Goal: Complete application form

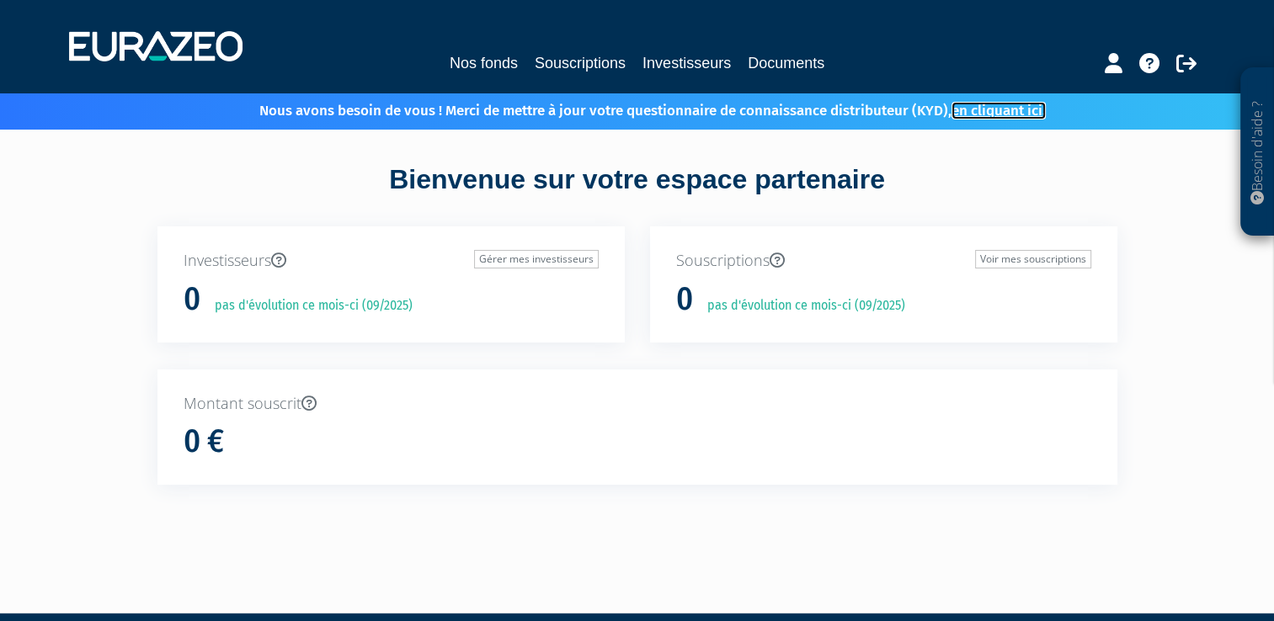
click at [1017, 113] on link "en cliquant ici." at bounding box center [998, 111] width 94 height 18
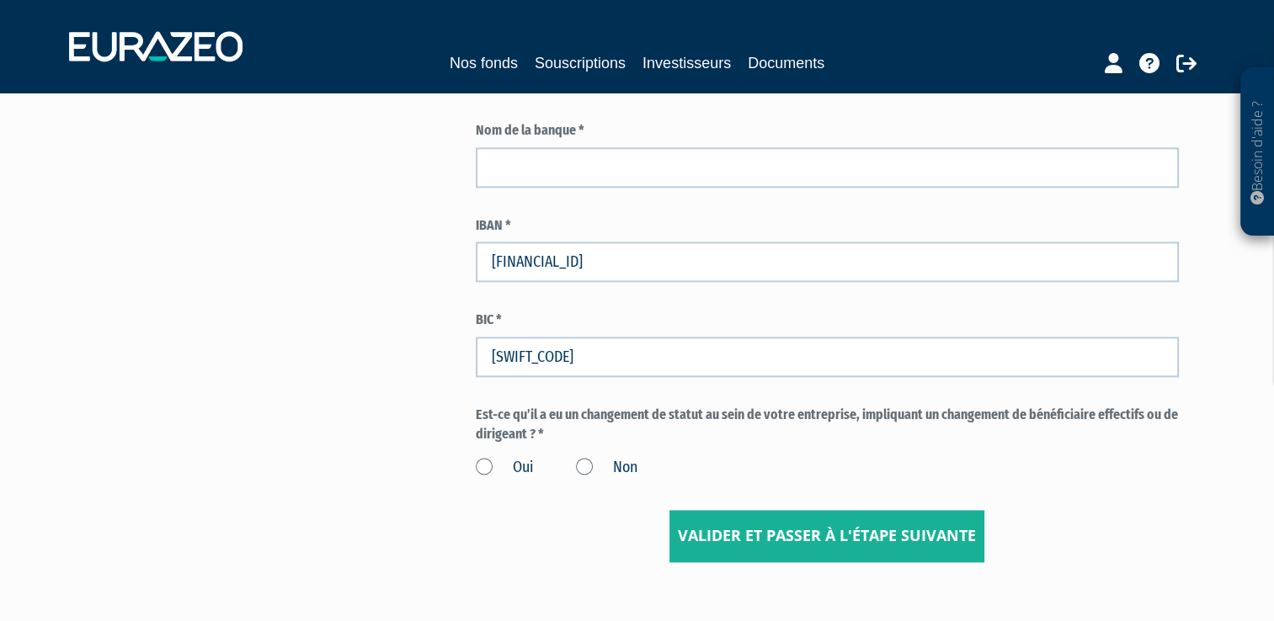
scroll to position [2408, 0]
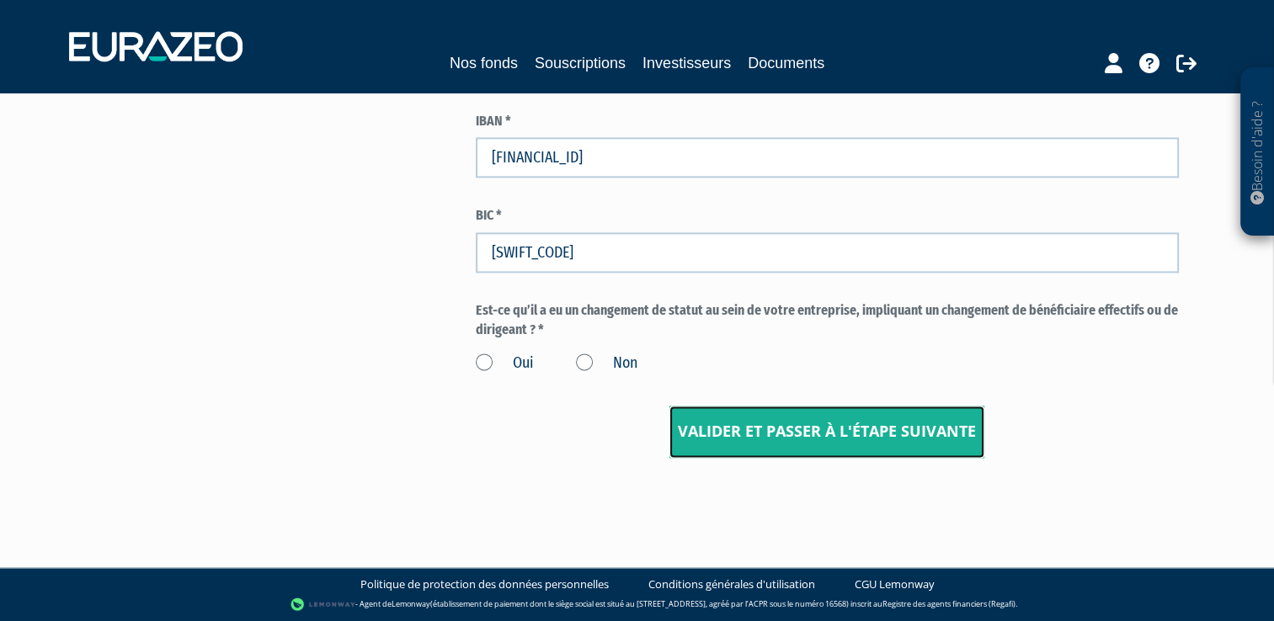
click at [738, 436] on input "Valider et passer à l'étape suivante" at bounding box center [826, 432] width 315 height 52
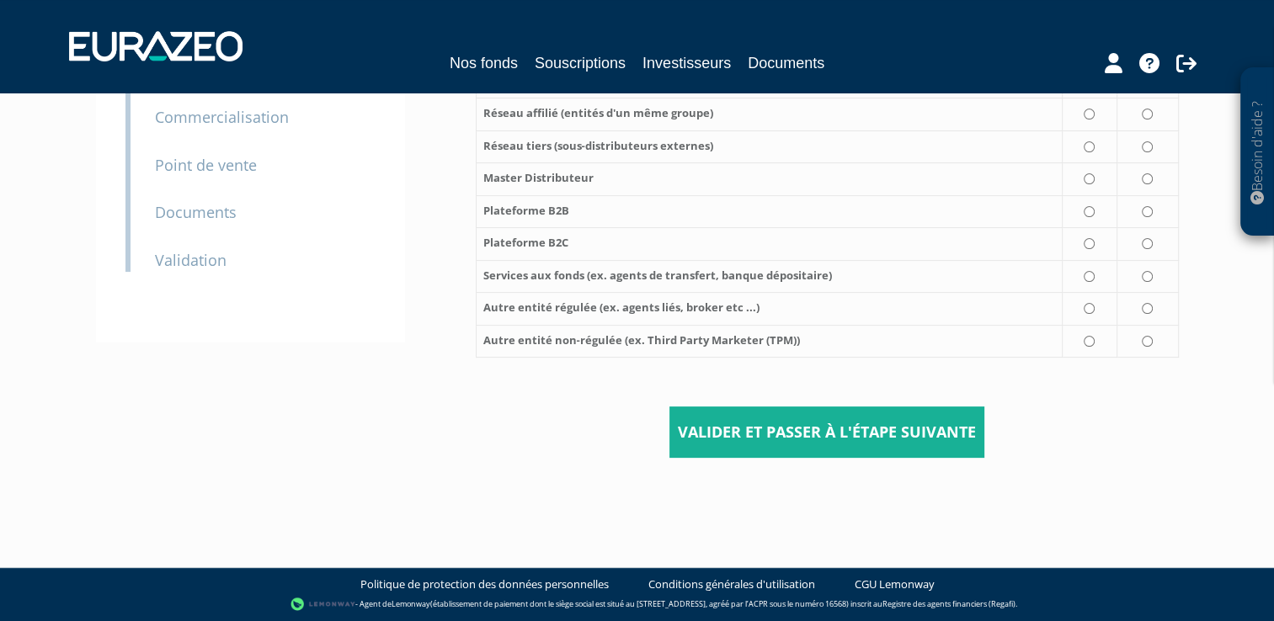
scroll to position [349, 0]
click at [812, 430] on input "Valider et passer à l'étape suivante" at bounding box center [826, 433] width 315 height 52
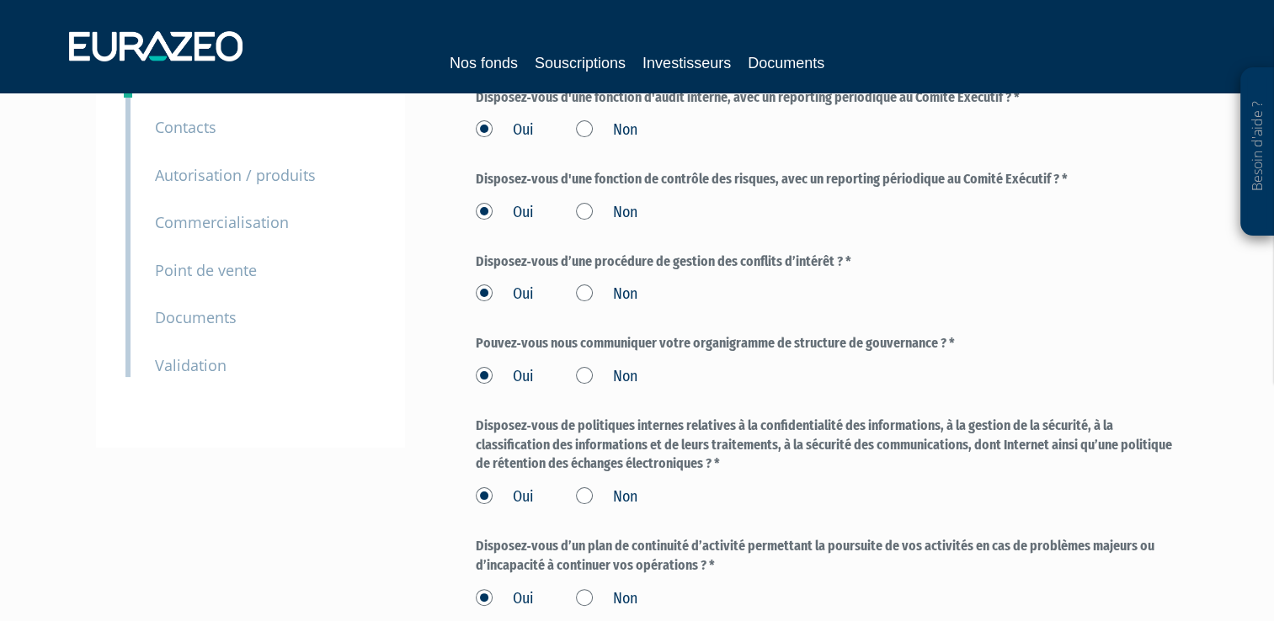
scroll to position [477, 0]
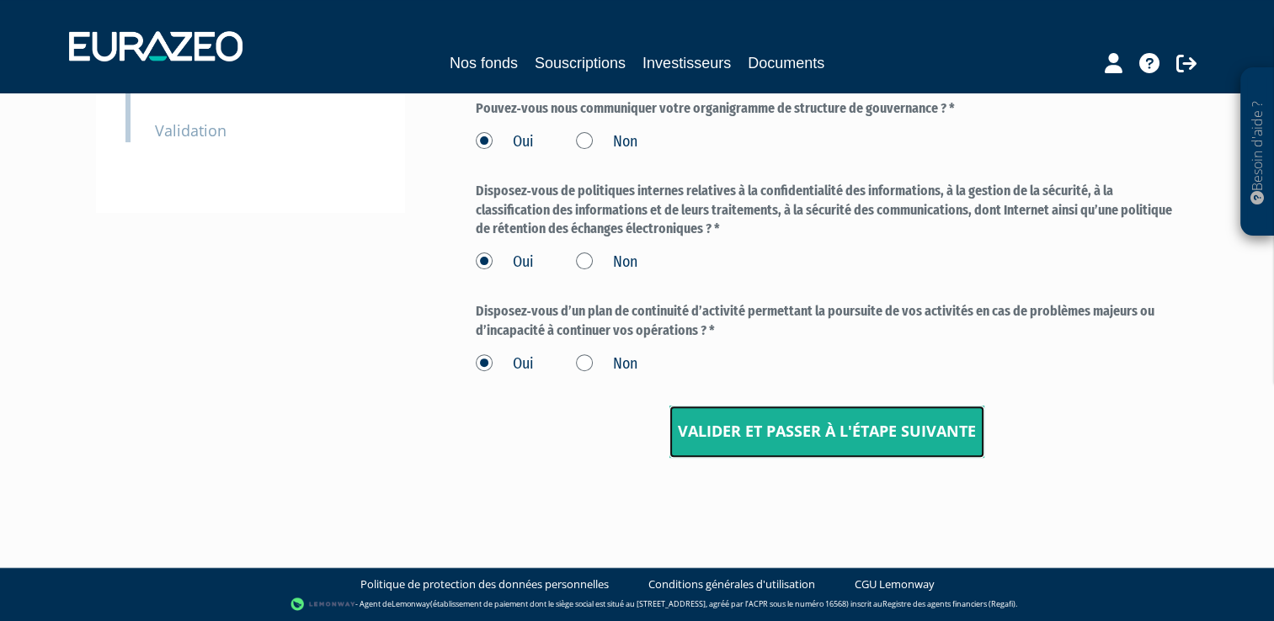
click at [737, 439] on input "Valider et passer à l'étape suivante" at bounding box center [826, 432] width 315 height 52
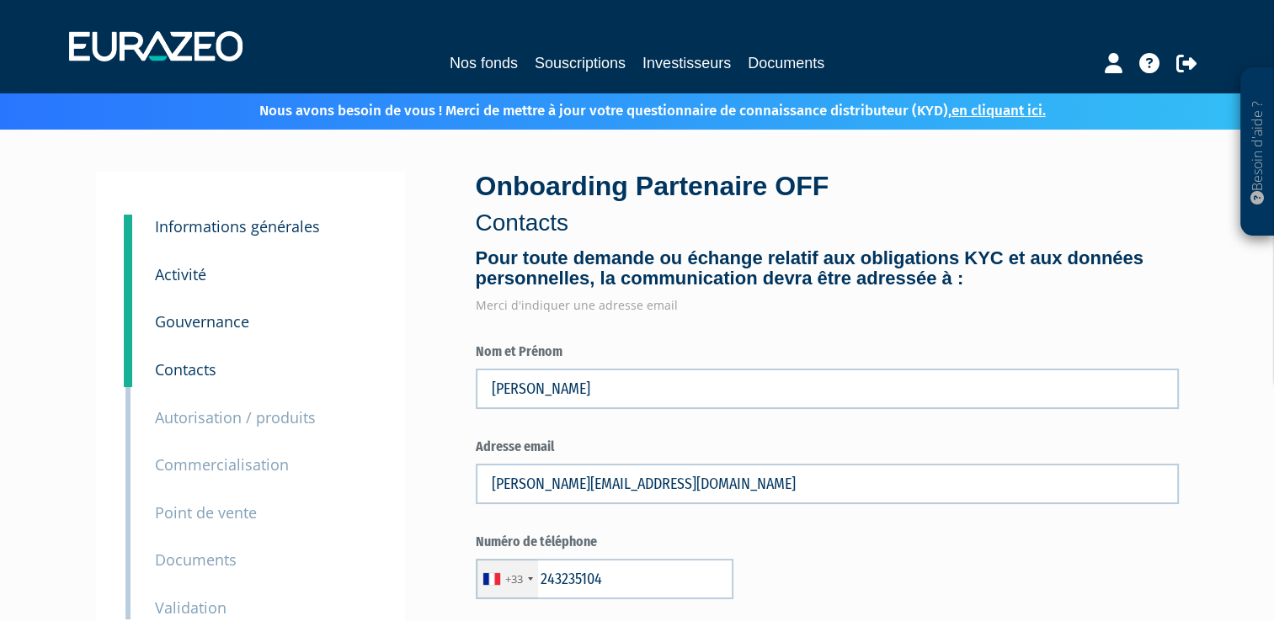
type input "2 43 23 51 04"
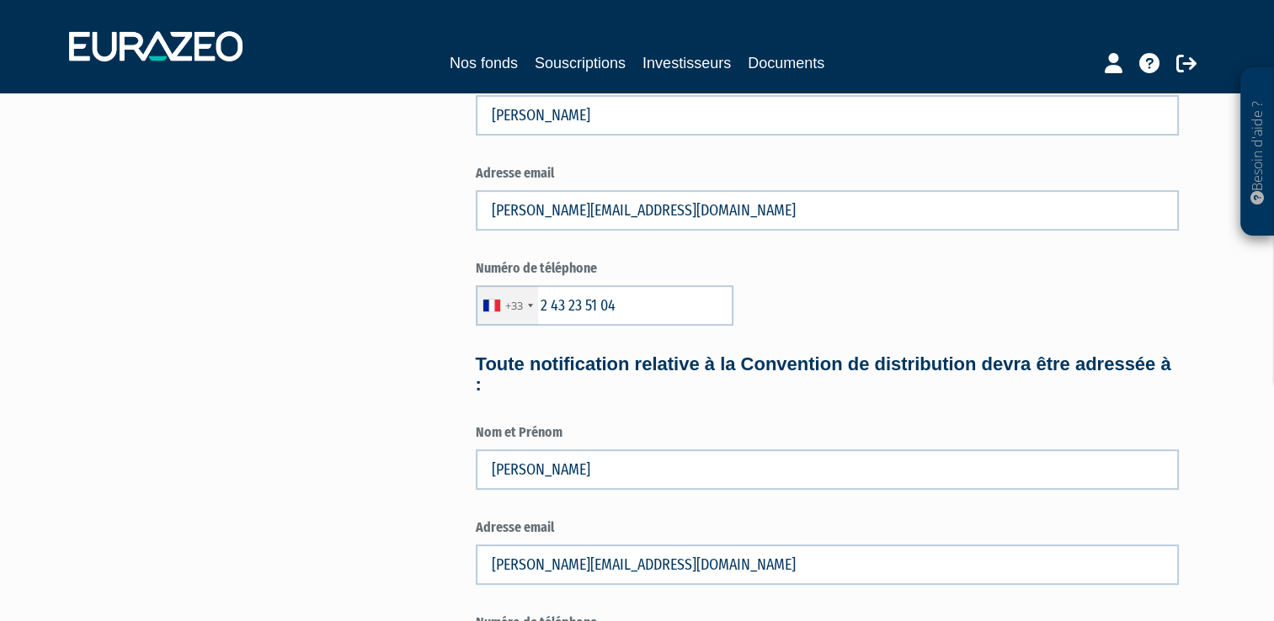
scroll to position [842, 0]
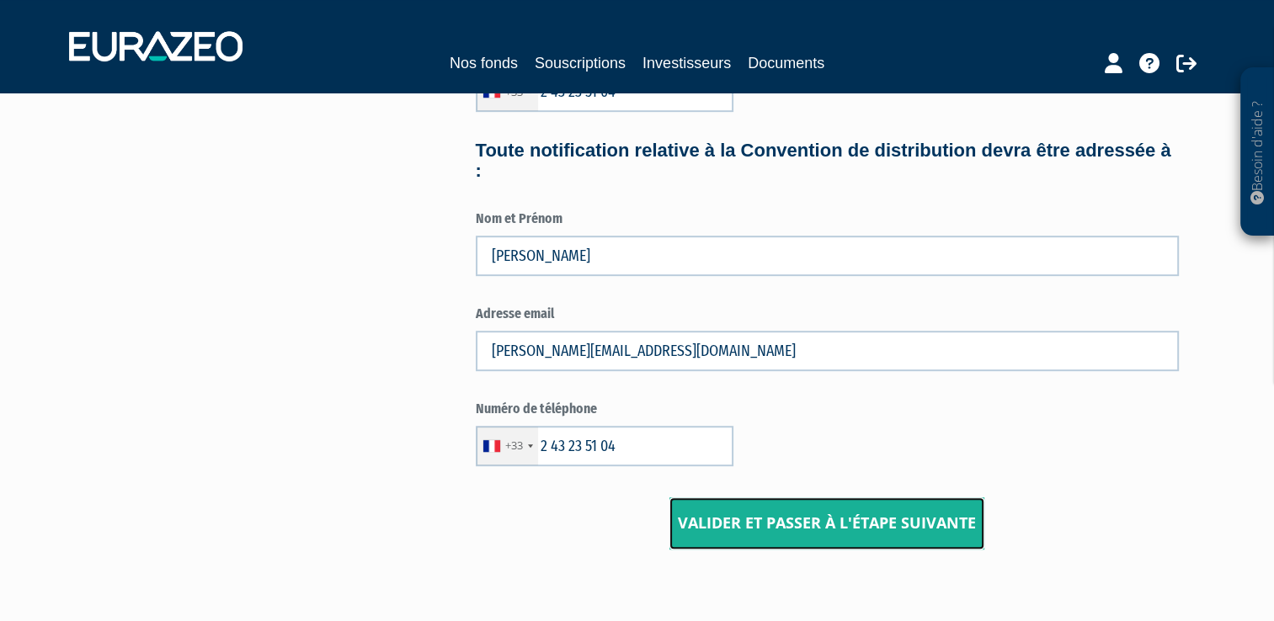
click at [716, 520] on input "Valider et passer à l'étape suivante" at bounding box center [826, 524] width 315 height 52
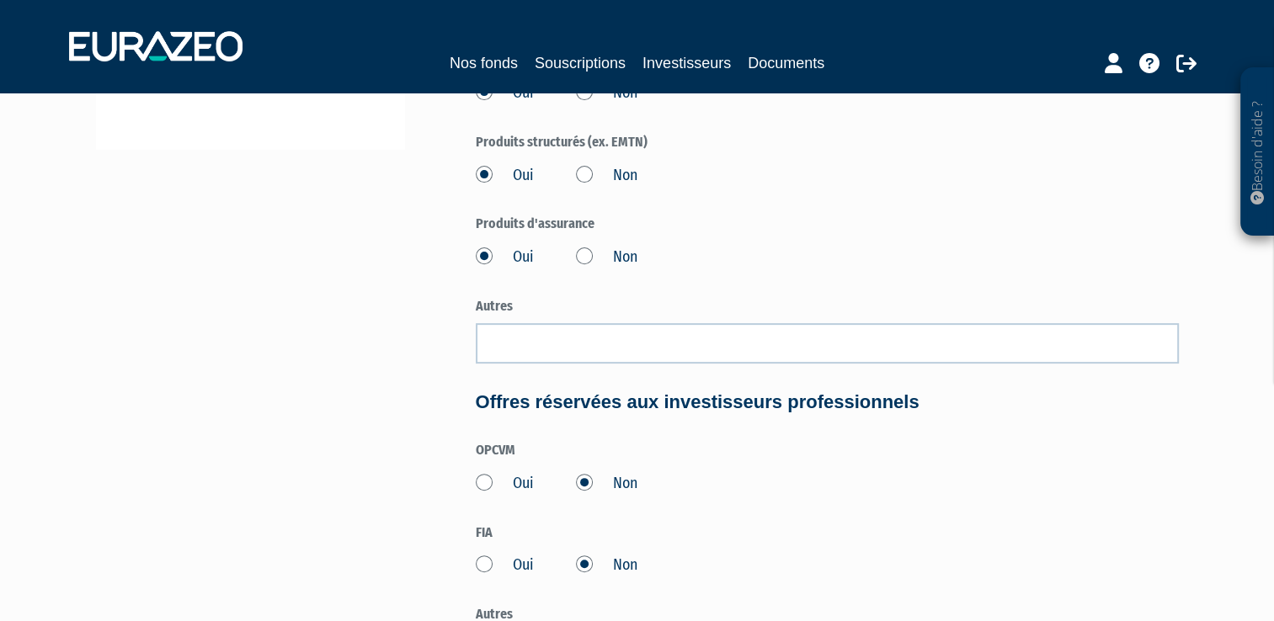
scroll to position [758, 0]
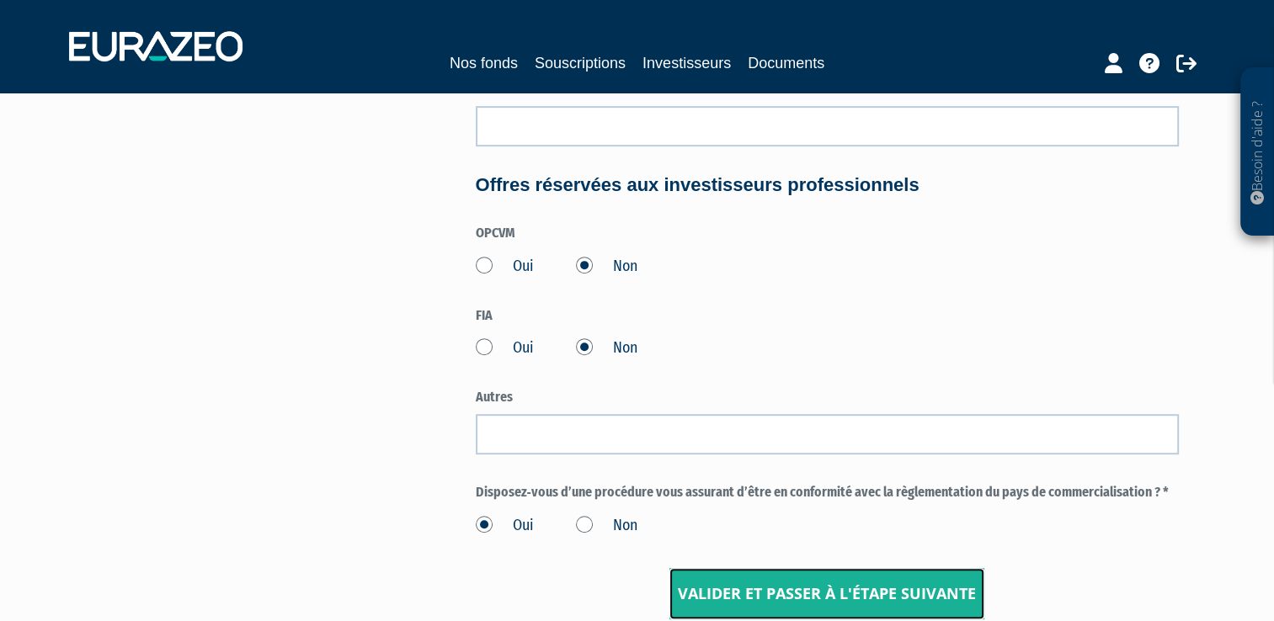
click at [735, 601] on input "Valider et passer à l'étape suivante" at bounding box center [826, 594] width 315 height 52
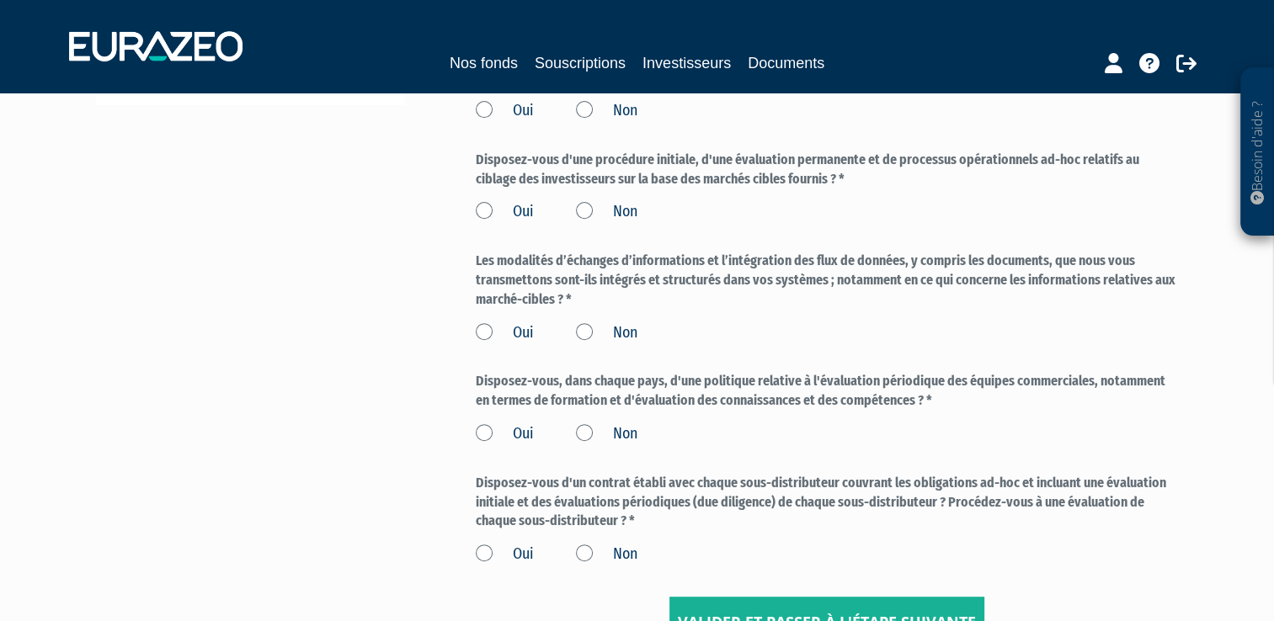
scroll to position [775, 0]
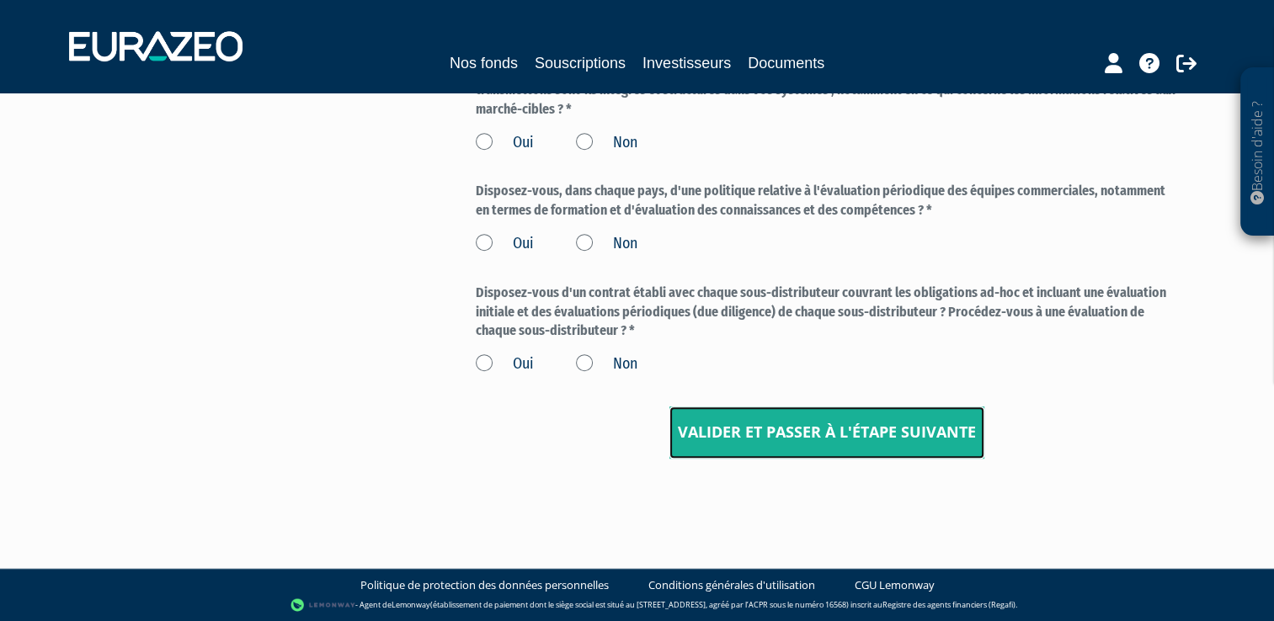
click at [801, 437] on input "Valider et passer à l'étape suivante" at bounding box center [826, 433] width 315 height 52
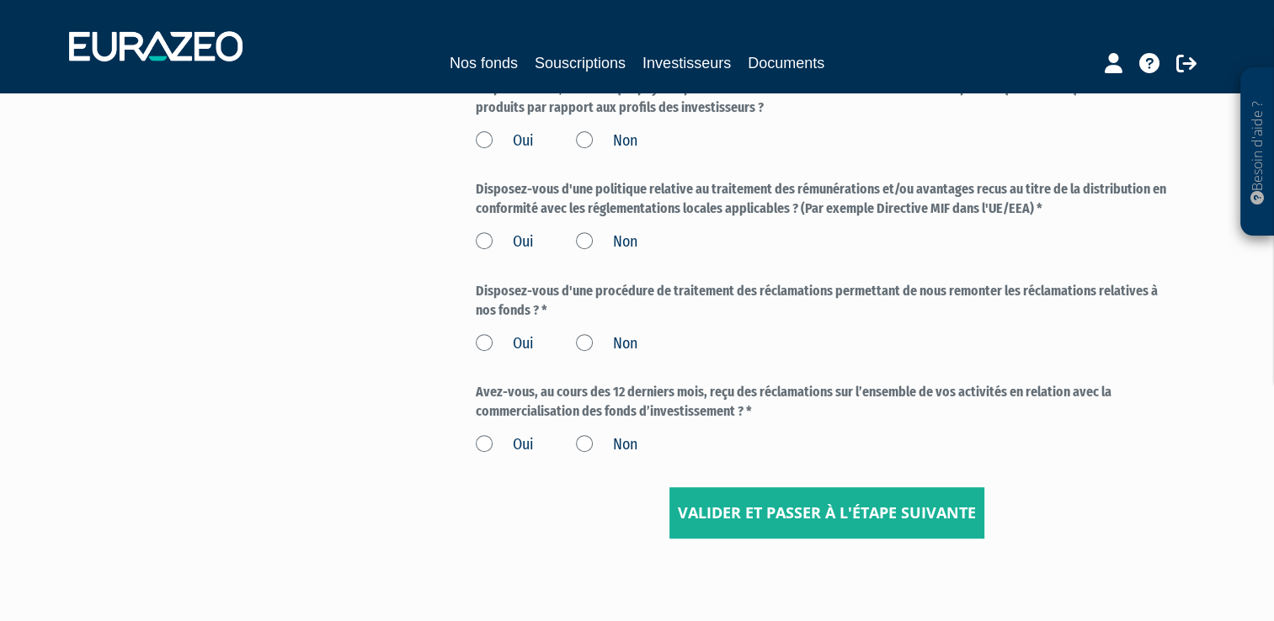
scroll to position [673, 0]
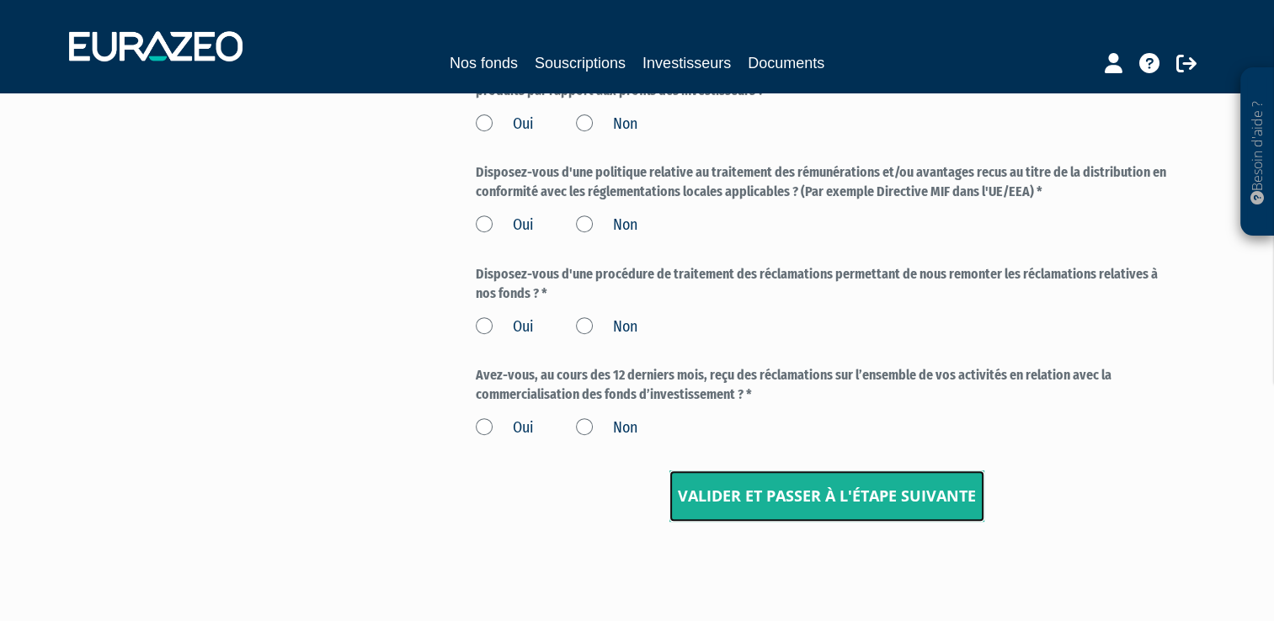
click at [789, 493] on input "Valider et passer à l'étape suivante" at bounding box center [826, 497] width 315 height 52
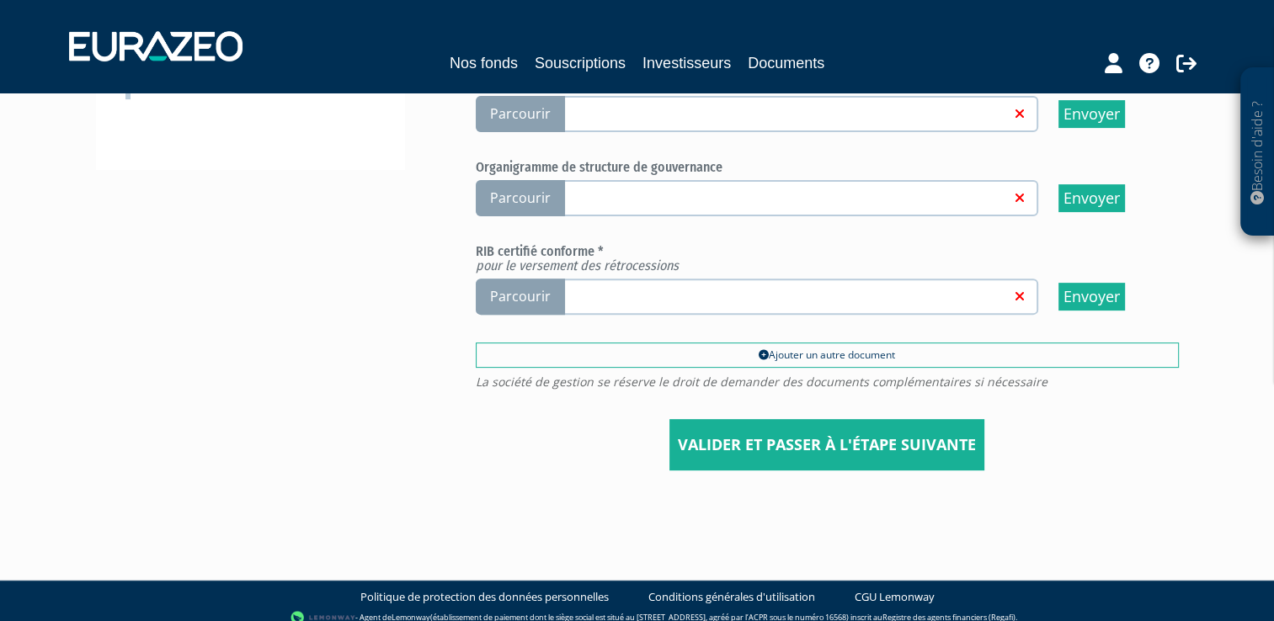
scroll to position [528, 0]
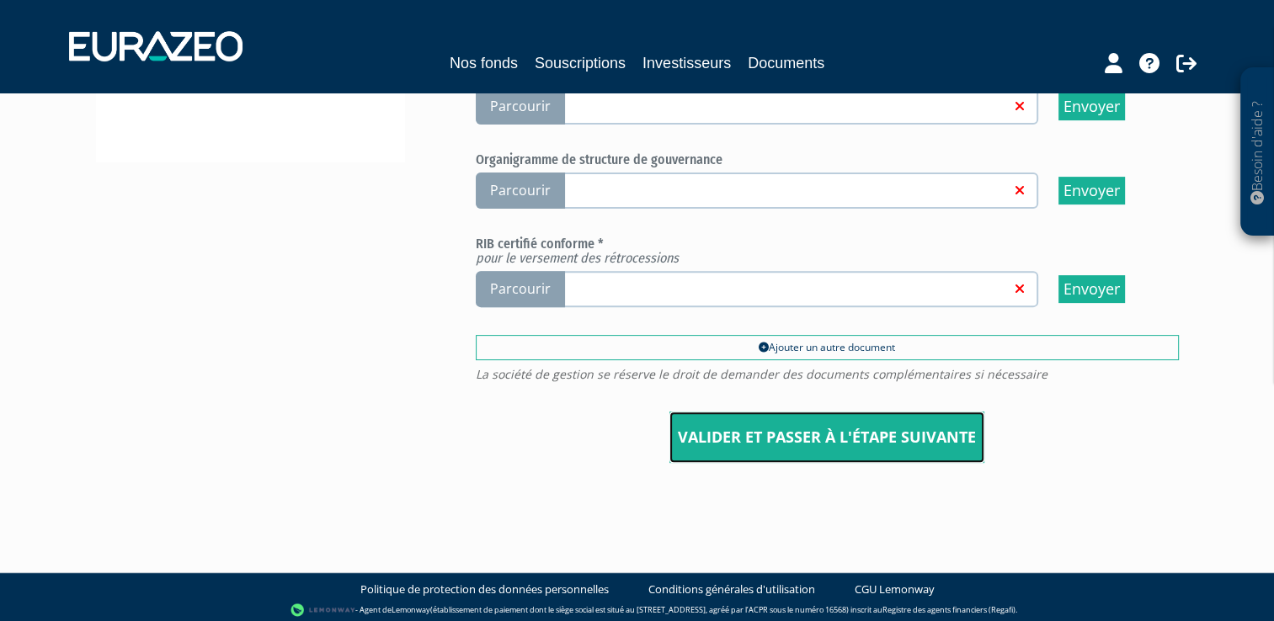
click at [751, 419] on input "Valider et passer à l'étape suivante" at bounding box center [826, 438] width 315 height 52
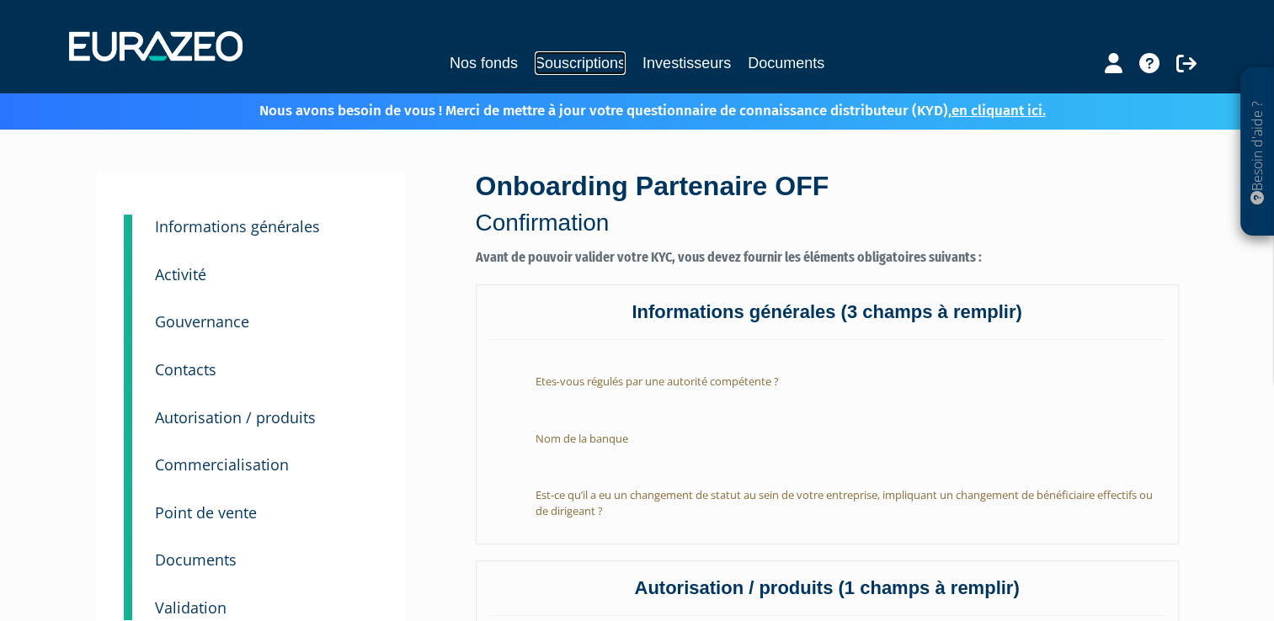
click at [577, 59] on link "Souscriptions" at bounding box center [580, 63] width 91 height 24
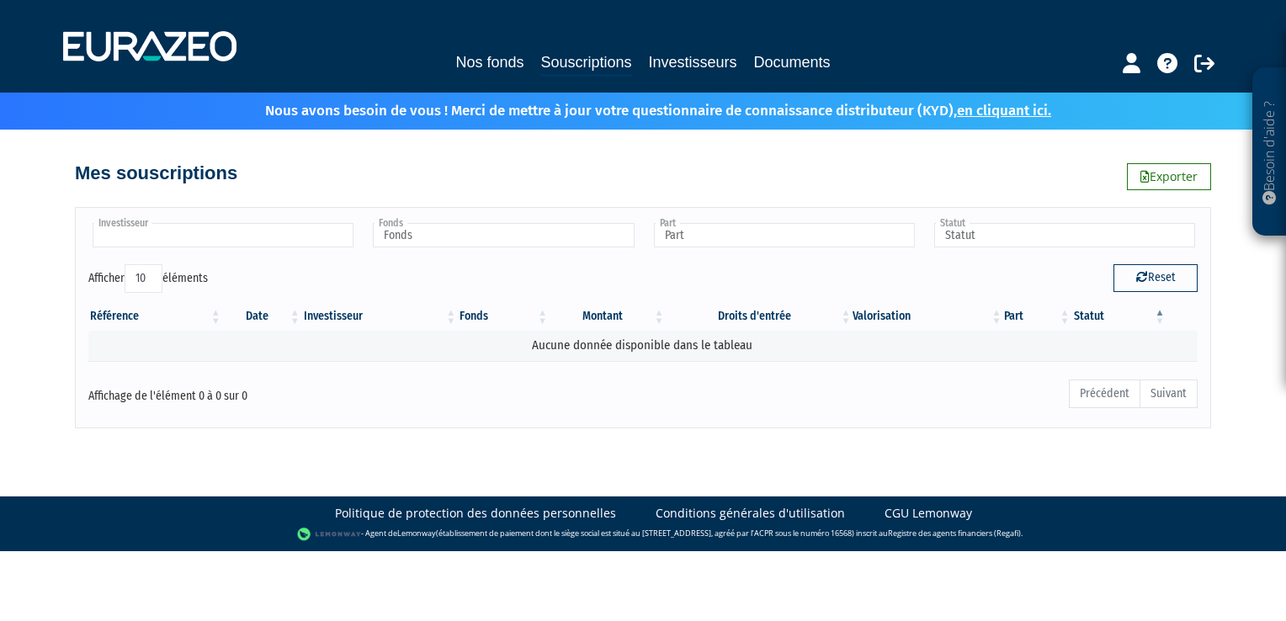
click at [184, 239] on input "text" at bounding box center [223, 235] width 261 height 24
type input "Investisseur"
click at [177, 348] on td "Aucune donnée disponible dans le tableau" at bounding box center [642, 345] width 1109 height 29
click at [209, 233] on input "text" at bounding box center [223, 235] width 261 height 24
type input "Investisseur"
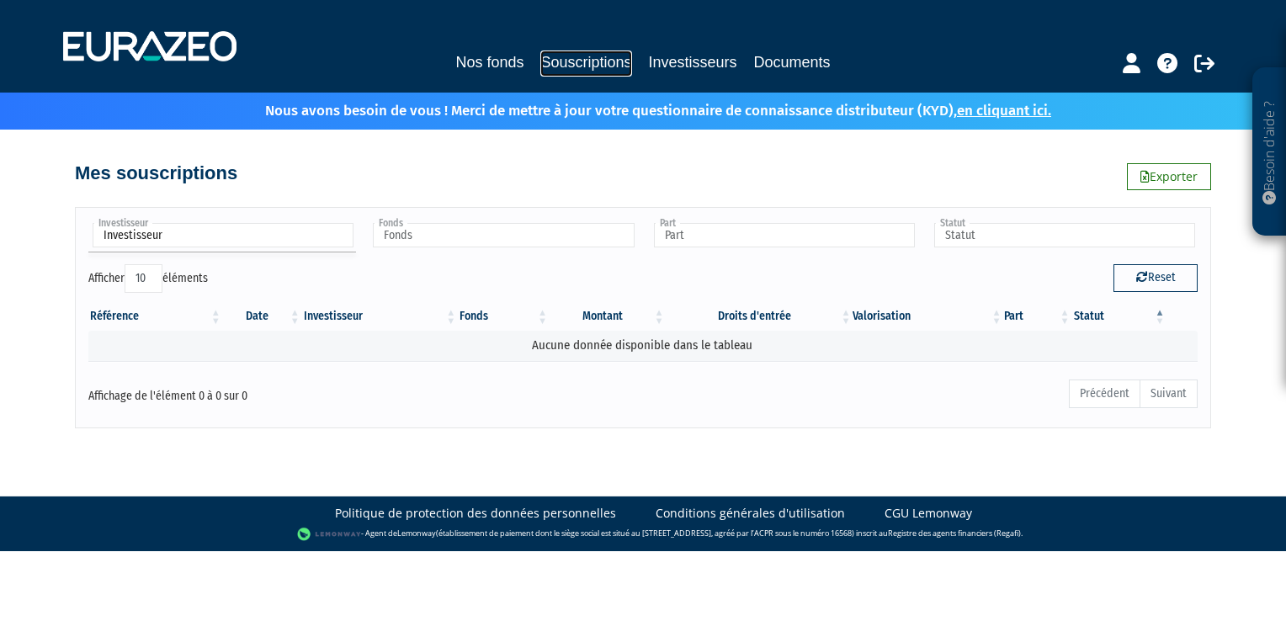
click at [580, 63] on link "Souscriptions" at bounding box center [585, 64] width 91 height 26
click at [192, 229] on input "text" at bounding box center [223, 235] width 261 height 24
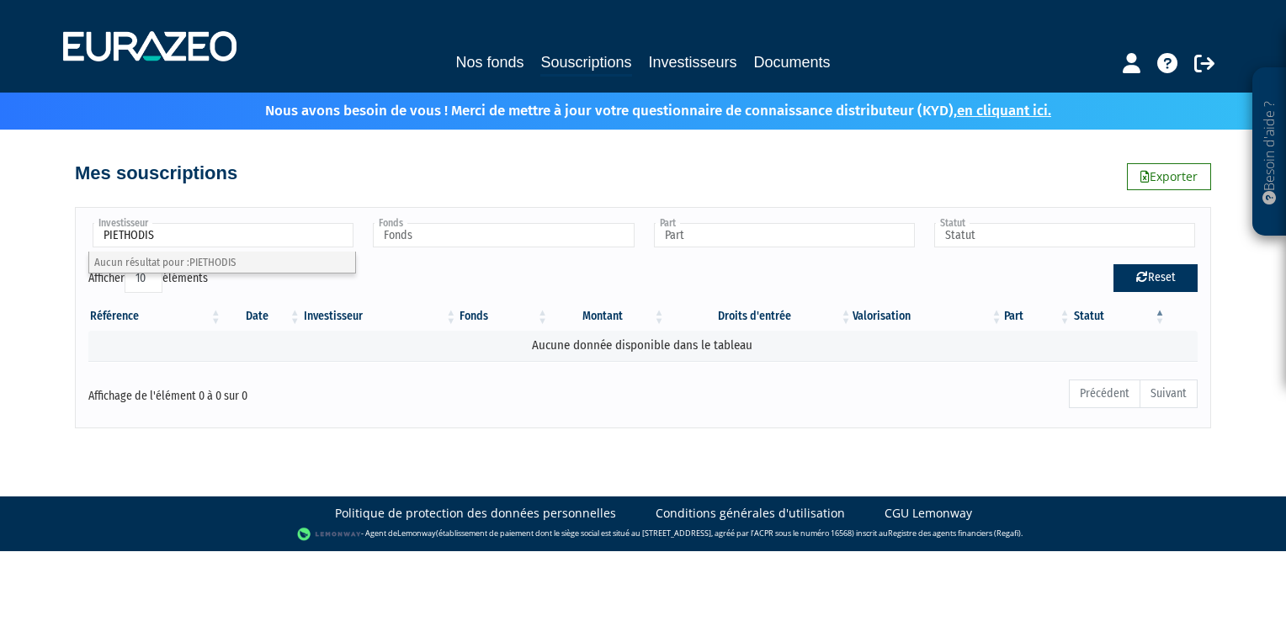
click at [1166, 281] on button "Reset" at bounding box center [1156, 277] width 84 height 27
type input "Investisseur"
type input "Fonds"
type input "Part"
type input "Statut"
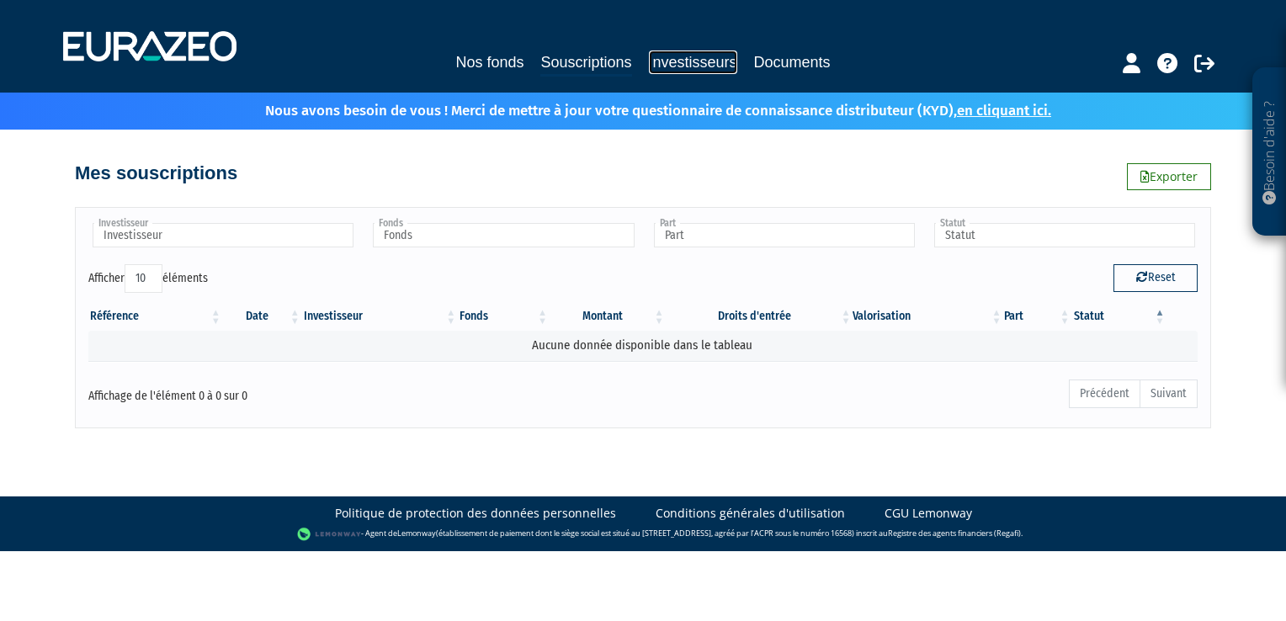
click at [689, 63] on link "Investisseurs" at bounding box center [693, 63] width 88 height 24
